Goal: Transaction & Acquisition: Purchase product/service

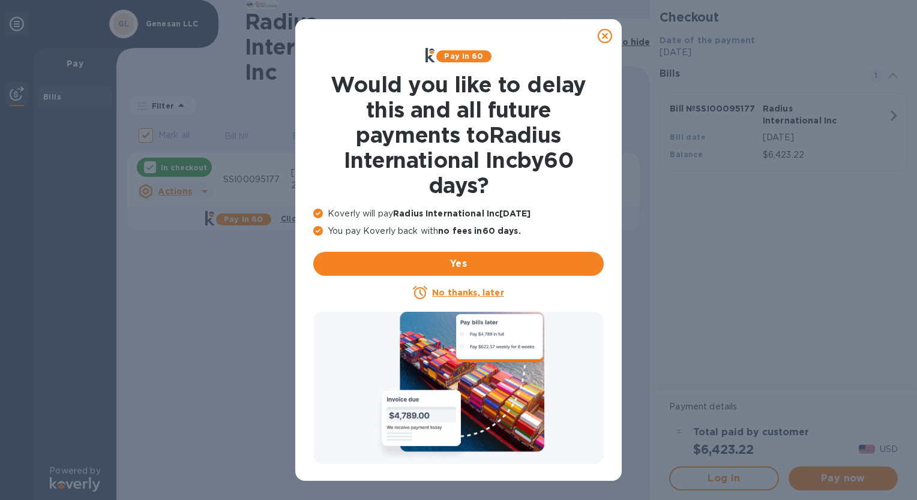
click at [603, 39] on icon at bounding box center [605, 36] width 14 height 14
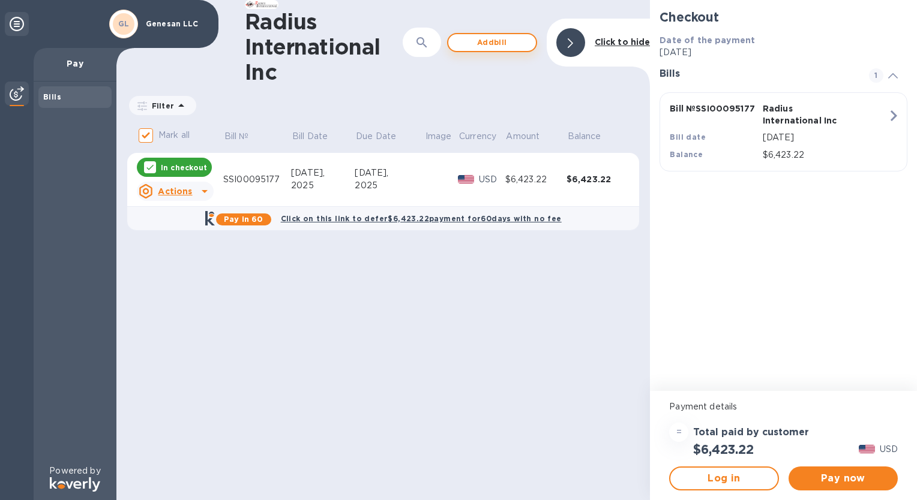
click at [499, 42] on span "Add bill" at bounding box center [492, 42] width 68 height 14
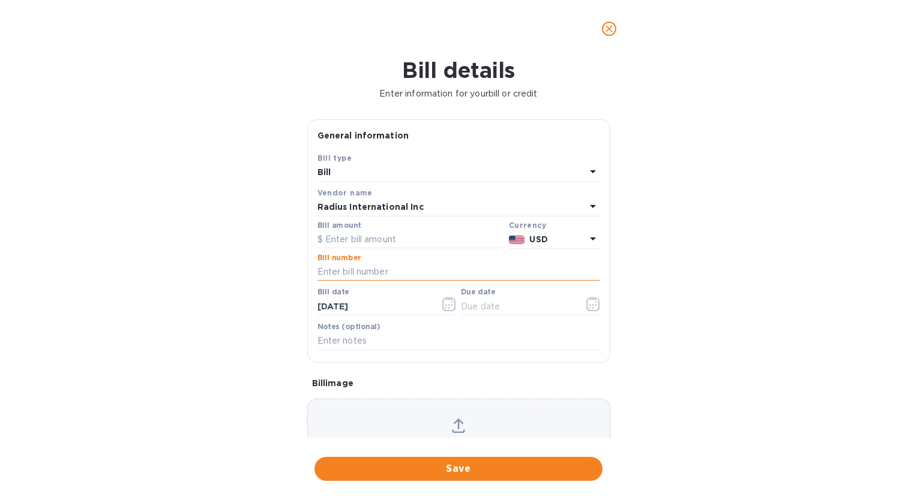
click at [350, 274] on input "text" at bounding box center [458, 272] width 283 height 18
paste input "SSI00095409"
type input "SSI00095409"
click at [386, 245] on input "text" at bounding box center [410, 240] width 187 height 18
type input "6,349.79"
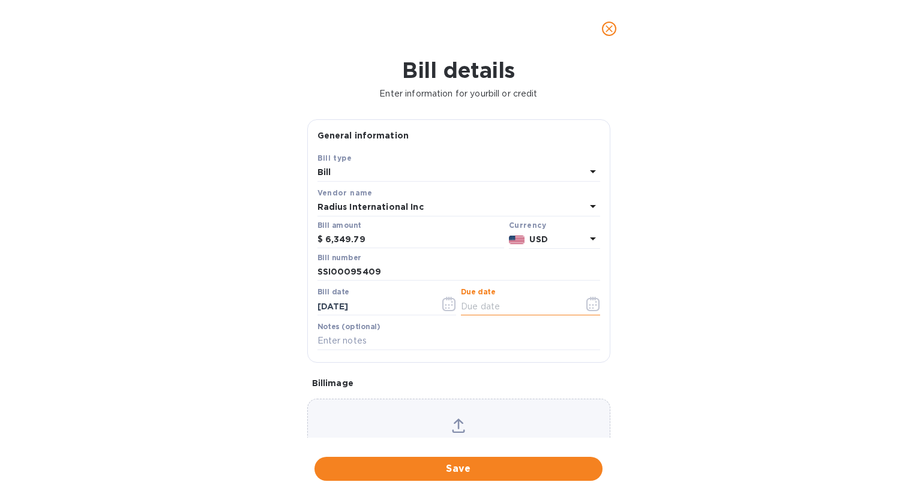
click at [492, 309] on input "text" at bounding box center [517, 307] width 113 height 18
click at [589, 306] on icon "button" at bounding box center [593, 304] width 14 height 14
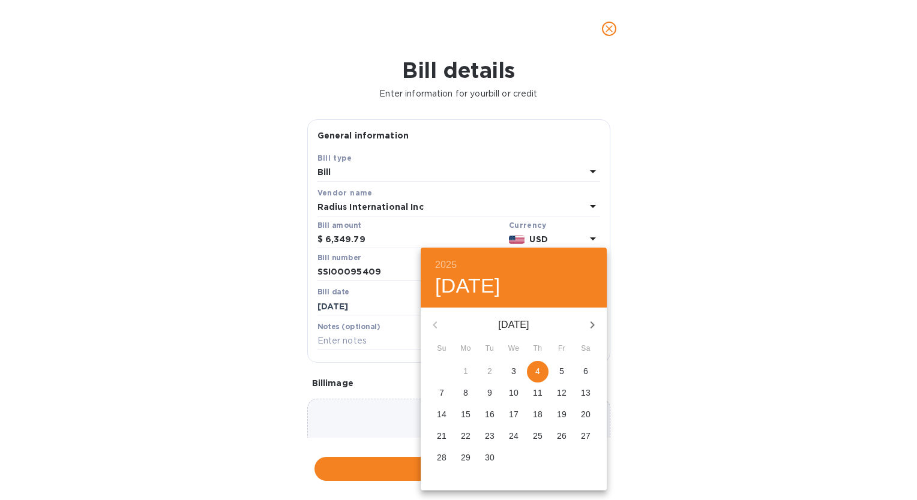
click at [435, 326] on div "[DATE]" at bounding box center [514, 325] width 186 height 29
click at [542, 372] on span "4" at bounding box center [538, 371] width 22 height 12
type input "[DATE]"
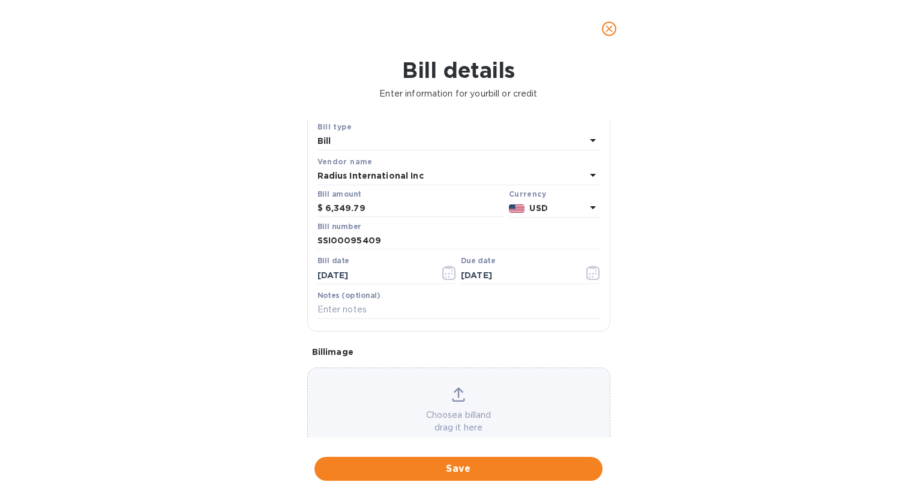
scroll to position [62, 0]
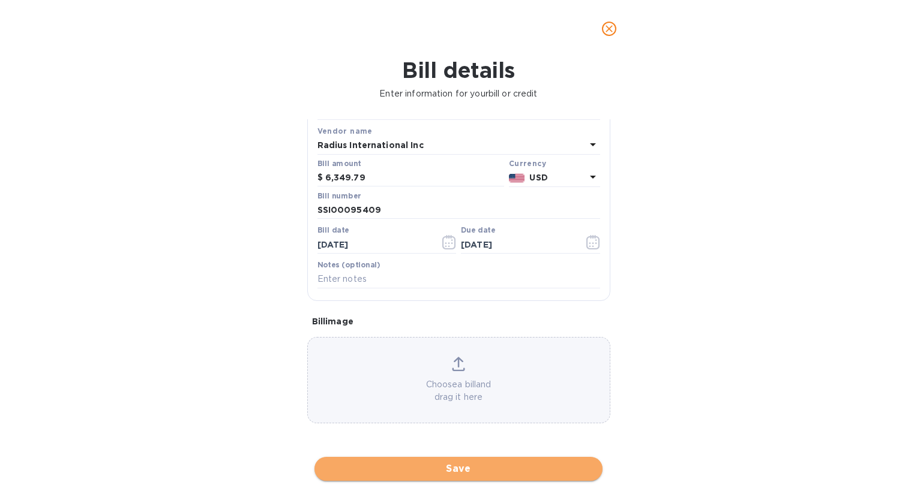
click at [469, 464] on span "Save" at bounding box center [458, 469] width 269 height 14
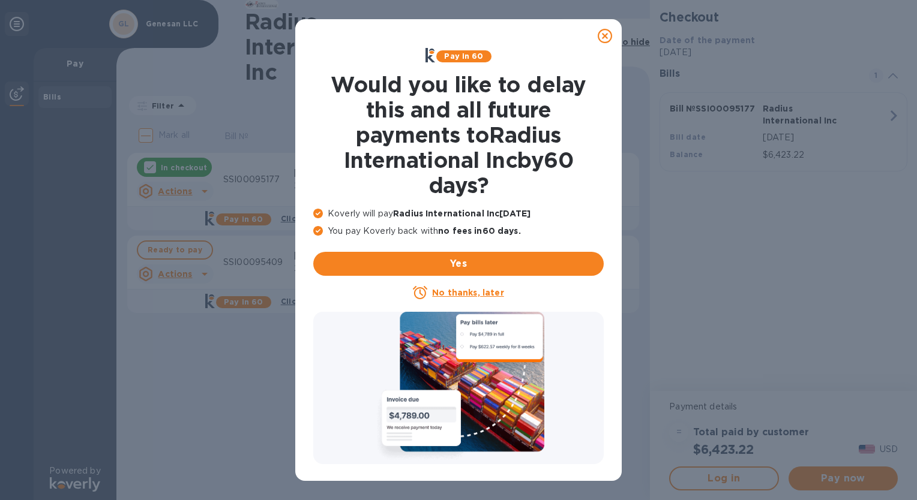
click at [603, 37] on icon at bounding box center [605, 36] width 14 height 14
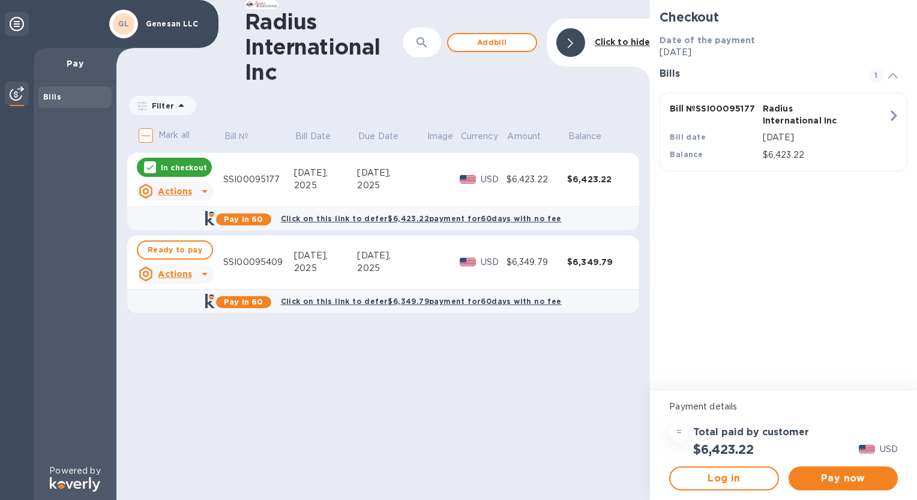
click at [187, 413] on div "Radius International Inc ​ Add [PERSON_NAME] to hide Filter Amount Mark all Bil…" at bounding box center [382, 250] width 533 height 500
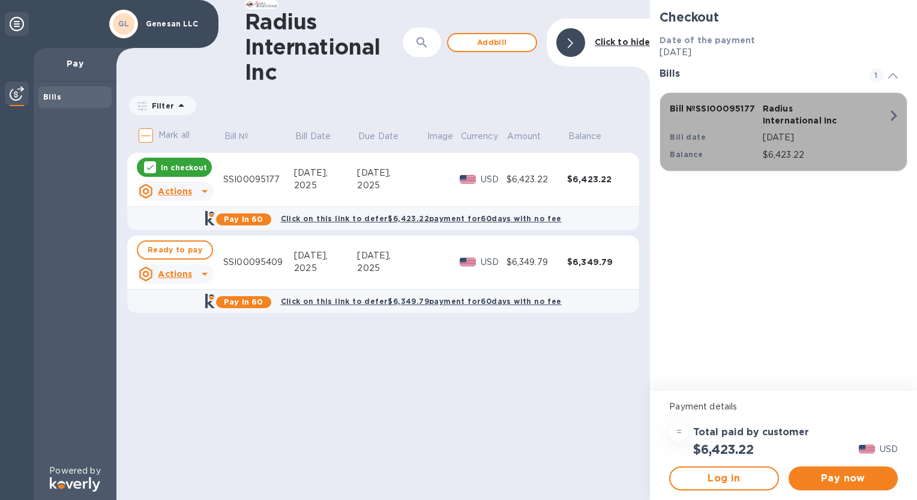
click at [892, 112] on icon "button" at bounding box center [893, 115] width 7 height 11
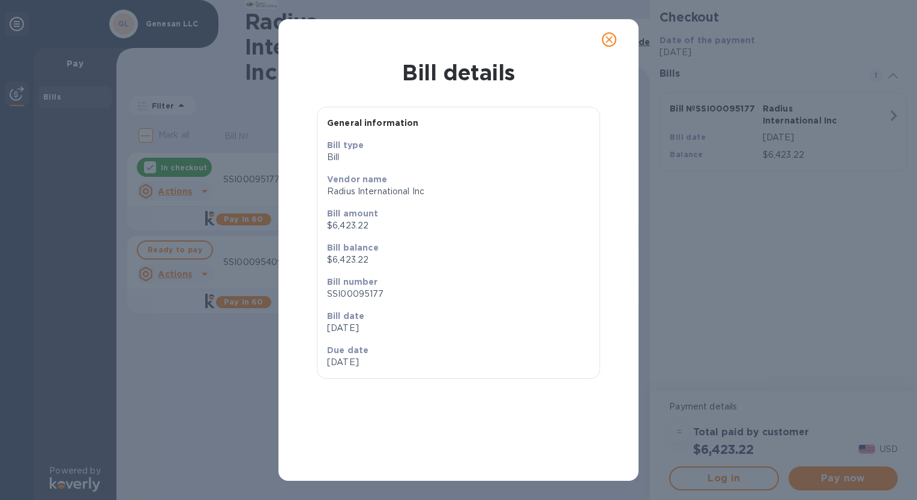
click at [611, 42] on icon "close" at bounding box center [608, 39] width 7 height 7
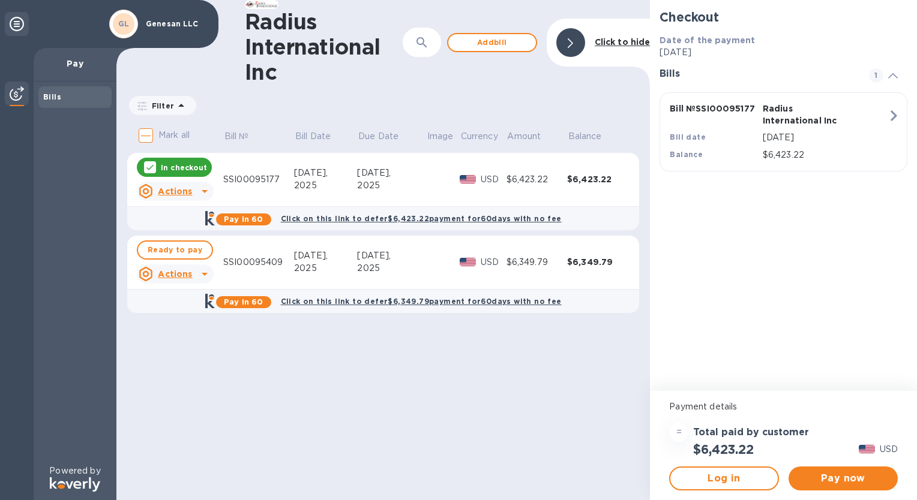
click at [898, 80] on div at bounding box center [892, 74] width 29 height 12
click at [317, 376] on div "Radius International Inc ​ Add [PERSON_NAME] to hide Filter Amount Mark all Bil…" at bounding box center [382, 250] width 533 height 500
click at [170, 138] on p "Mark all" at bounding box center [173, 135] width 31 height 13
click at [158, 138] on input "Mark all" at bounding box center [145, 135] width 25 height 25
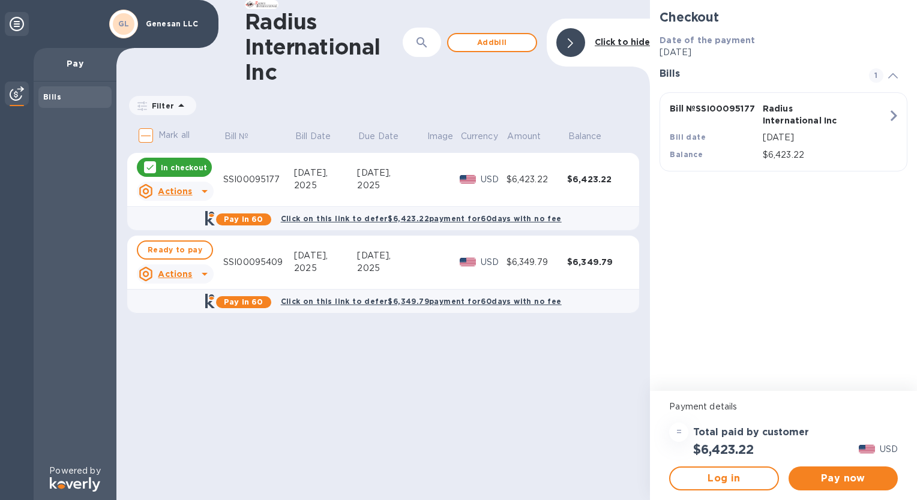
checkbox input "true"
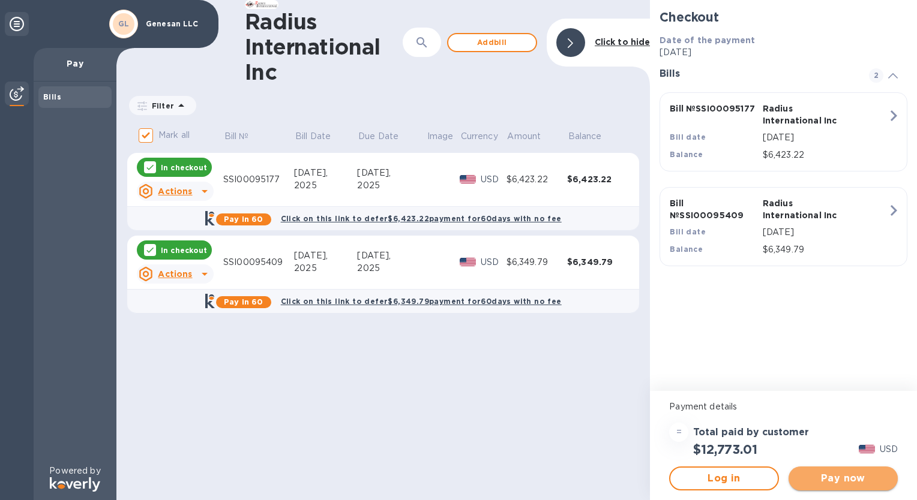
click at [823, 476] on span "Pay now" at bounding box center [843, 479] width 90 height 14
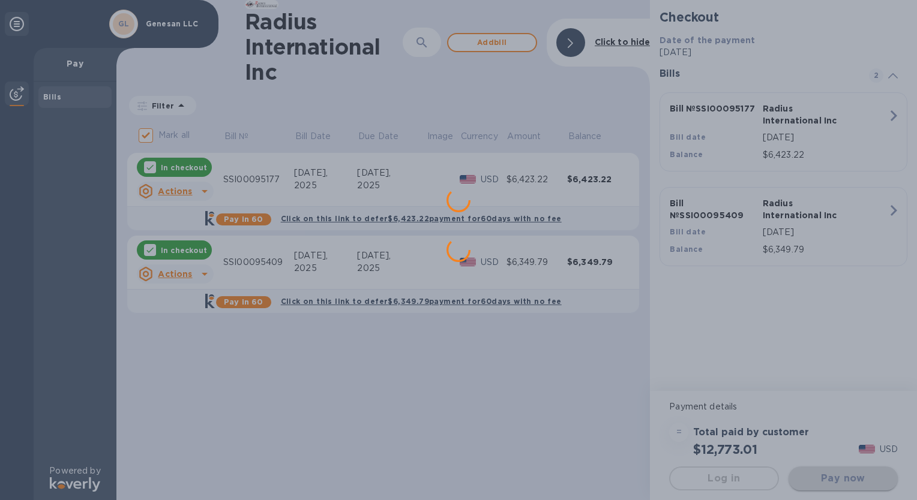
scroll to position [0, 0]
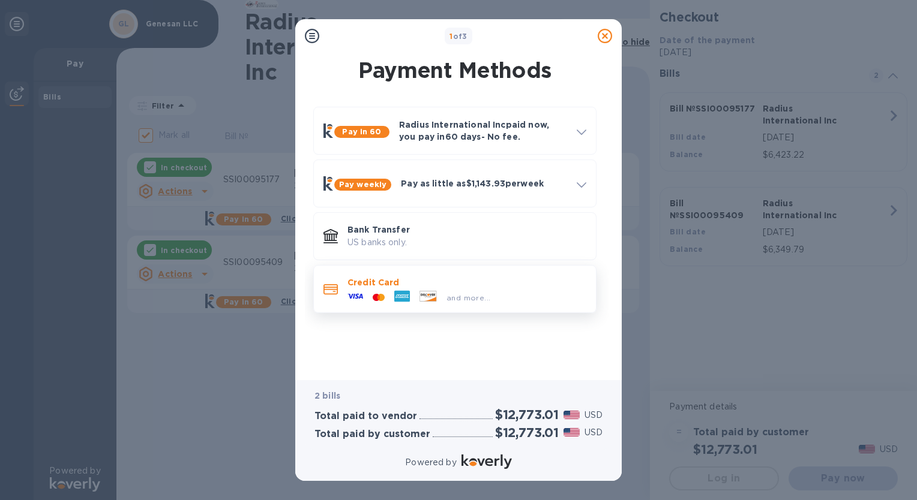
click at [404, 294] on icon at bounding box center [402, 296] width 16 height 11
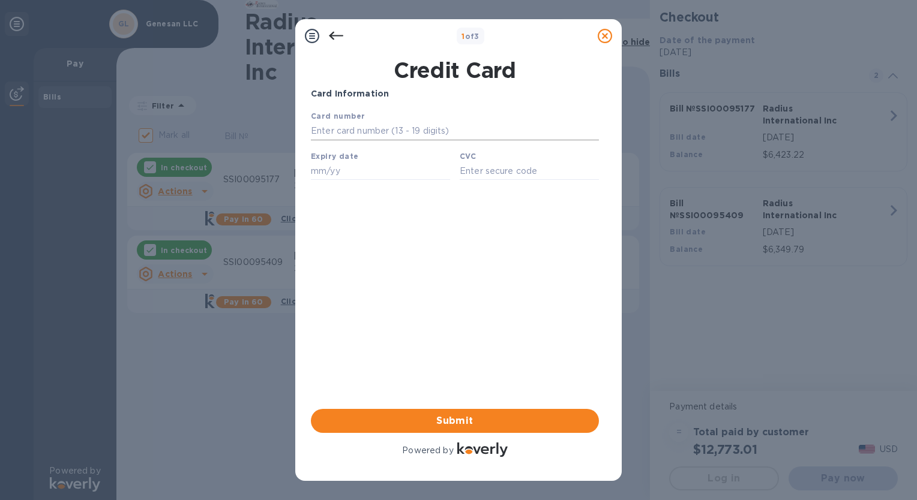
click at [340, 131] on input "text" at bounding box center [455, 131] width 288 height 18
type input "[CREDIT_CARD_NUMBER]"
click at [313, 176] on input "text" at bounding box center [380, 171] width 139 height 18
type input "09/30"
click at [557, 178] on input "text" at bounding box center [529, 171] width 139 height 18
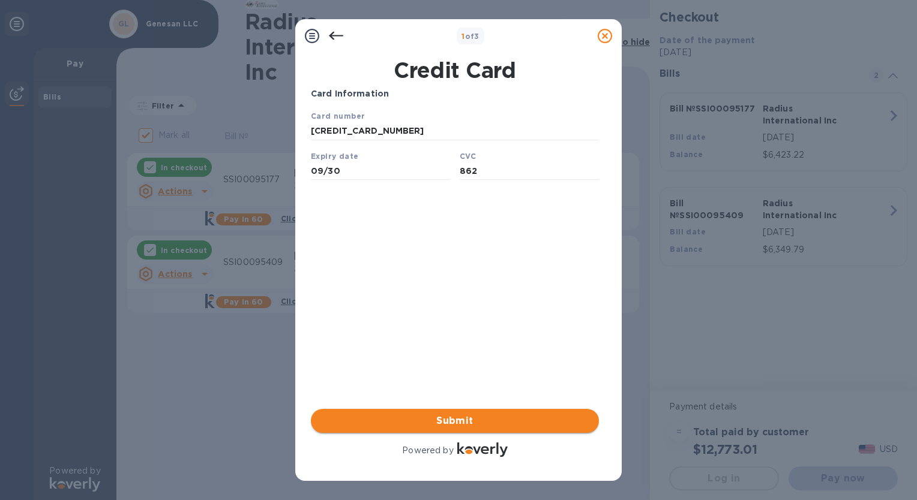
type input "862"
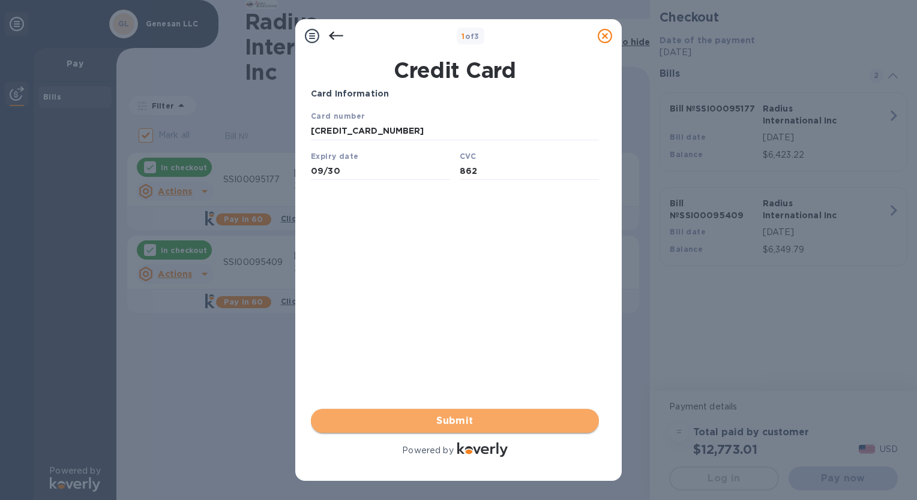
click at [377, 421] on span "Submit" at bounding box center [454, 421] width 269 height 14
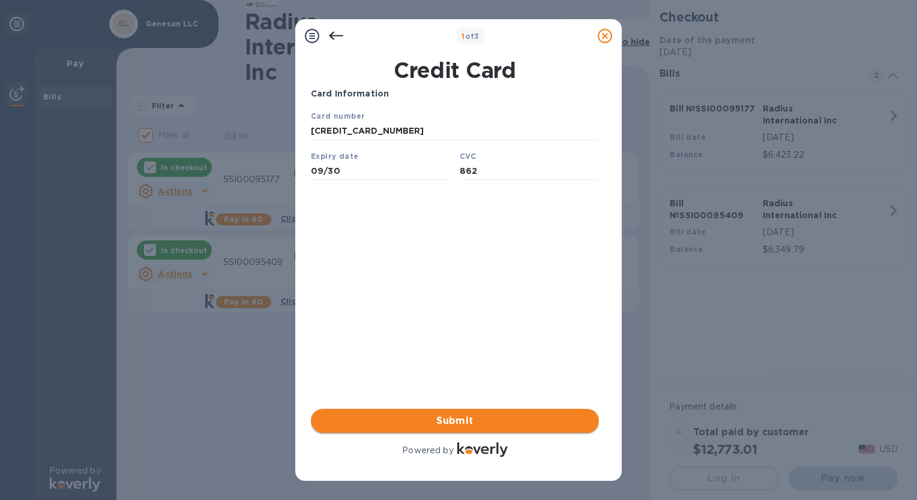
click at [449, 419] on span "Submit" at bounding box center [454, 421] width 269 height 14
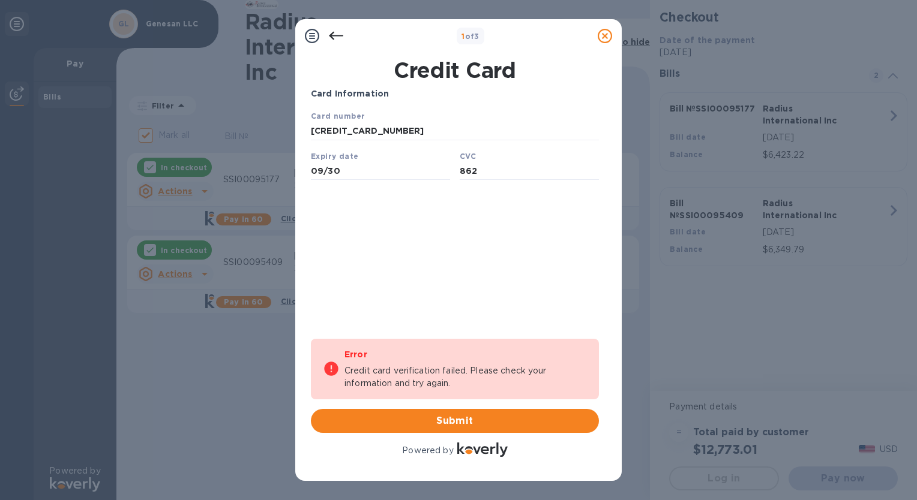
click at [425, 285] on div "Card Information Your browser does not support iframes Error Credit card verifi…" at bounding box center [455, 274] width 288 height 372
